Goal: Information Seeking & Learning: Learn about a topic

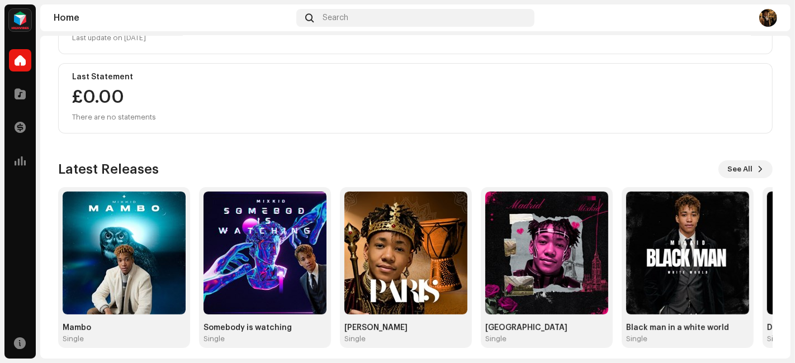
scroll to position [188, 0]
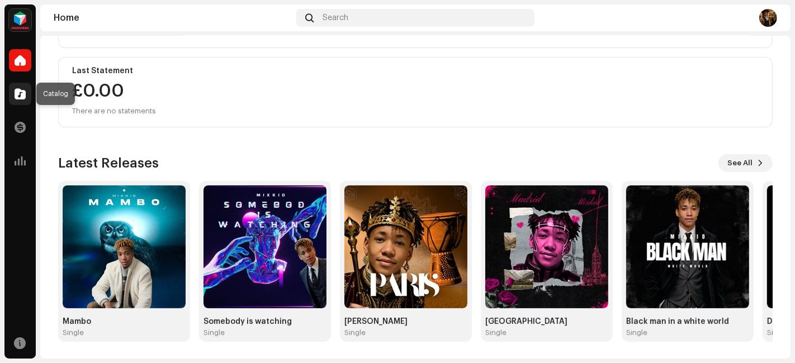
click at [29, 96] on div at bounding box center [20, 94] width 22 height 22
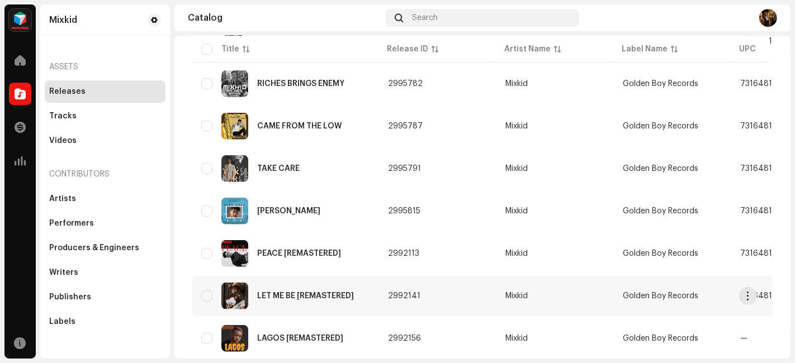
scroll to position [739, 0]
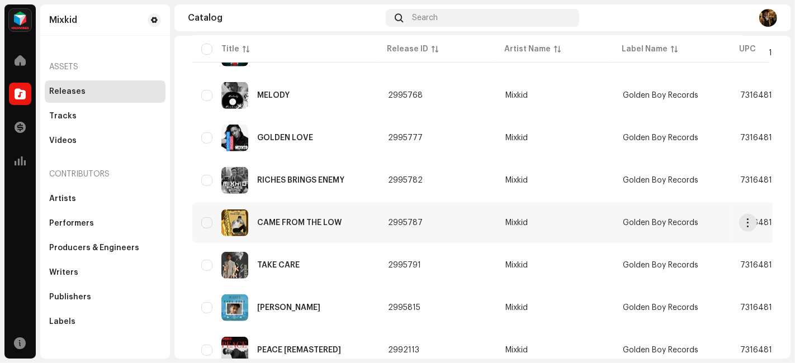
click at [338, 210] on div "CAME FROM THE LOW" at bounding box center [285, 223] width 169 height 27
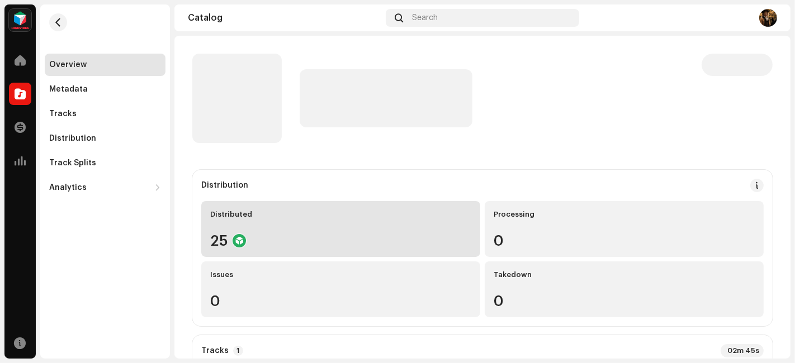
click at [291, 242] on div "25" at bounding box center [340, 241] width 261 height 15
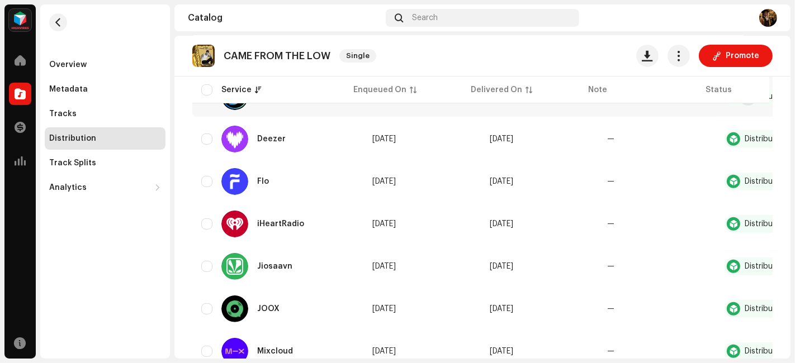
scroll to position [366, 0]
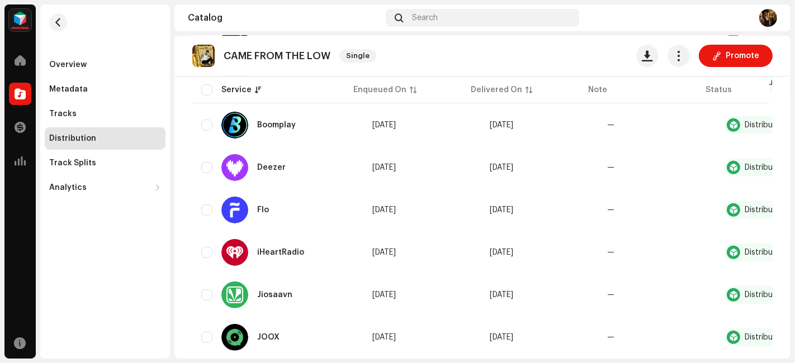
click at [65, 29] on re-m-nav-back at bounding box center [58, 28] width 27 height 49
click at [62, 23] on button "button" at bounding box center [58, 22] width 18 height 18
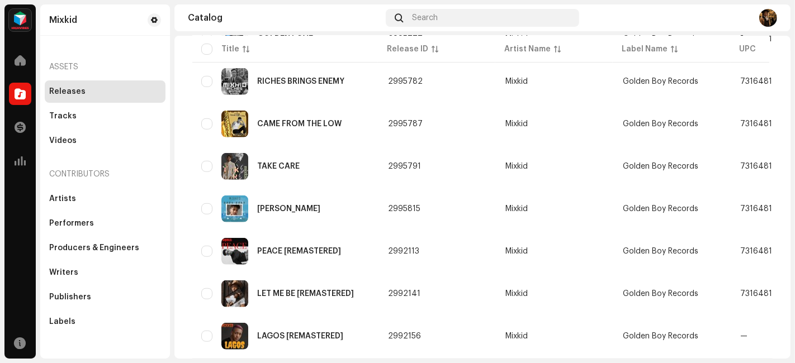
scroll to position [864, 0]
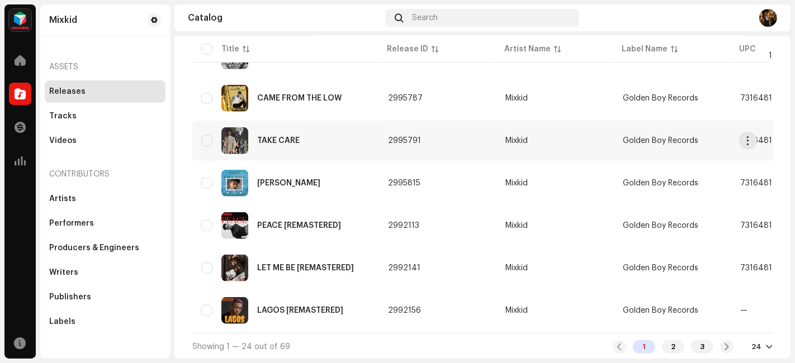
click at [294, 149] on div "TAKE CARE" at bounding box center [285, 140] width 169 height 27
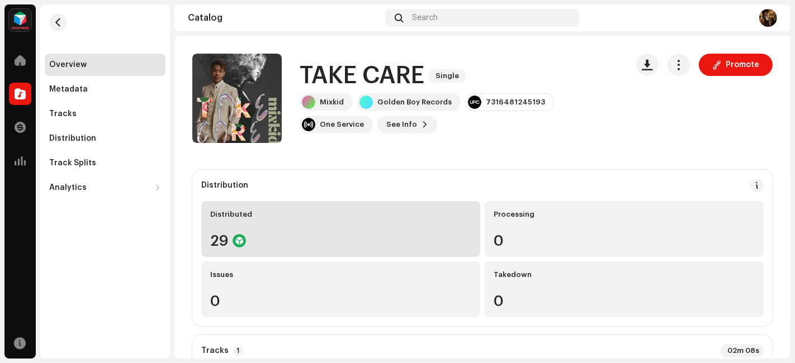
click at [263, 251] on div "Distributed 29" at bounding box center [340, 229] width 279 height 56
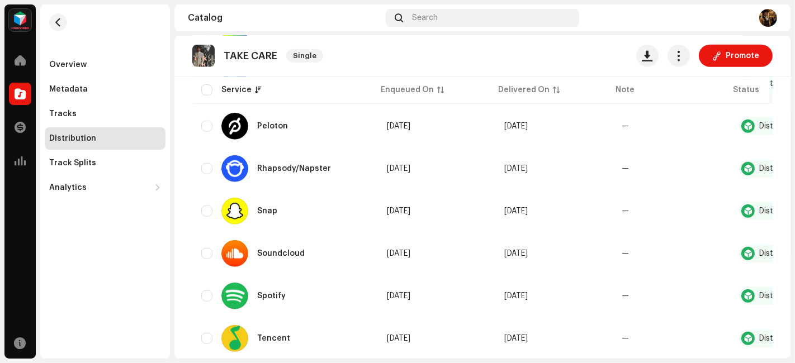
scroll to position [931, 0]
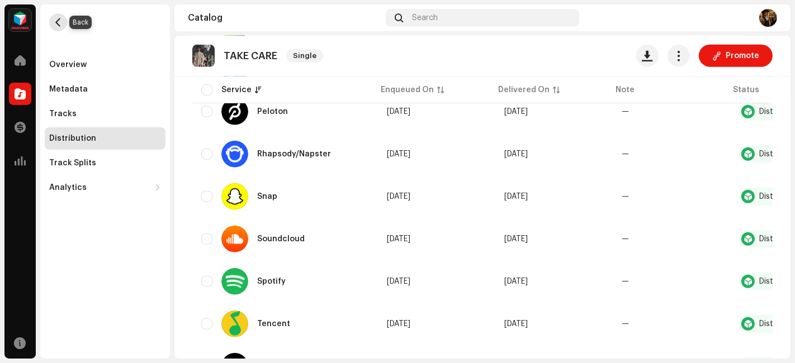
click at [65, 21] on button "button" at bounding box center [58, 22] width 18 height 18
